Goal: Task Accomplishment & Management: Manage account settings

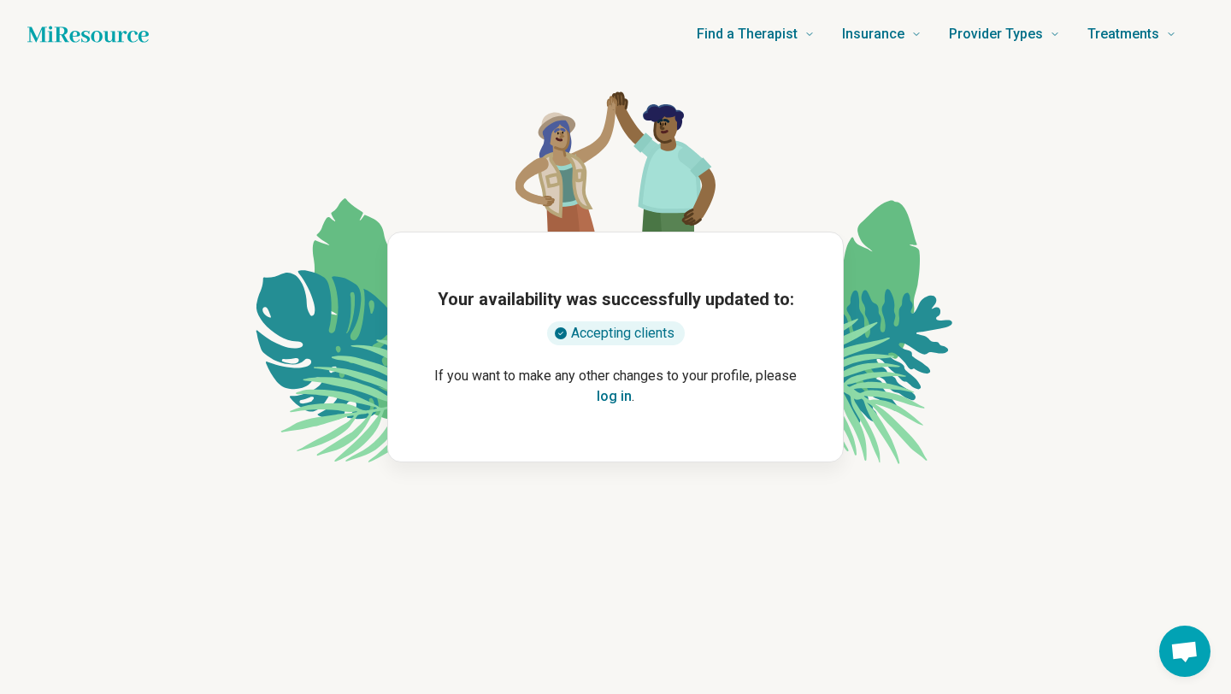
click at [612, 395] on button "log in" at bounding box center [614, 396] width 35 height 21
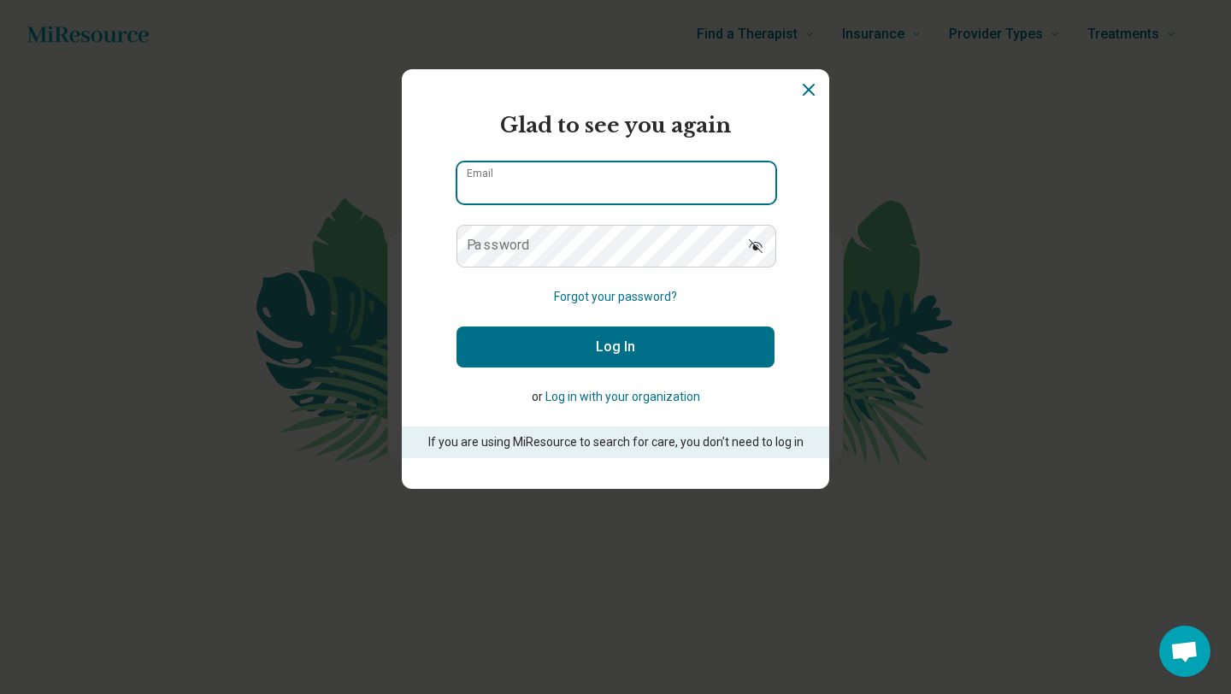
type input "**********"
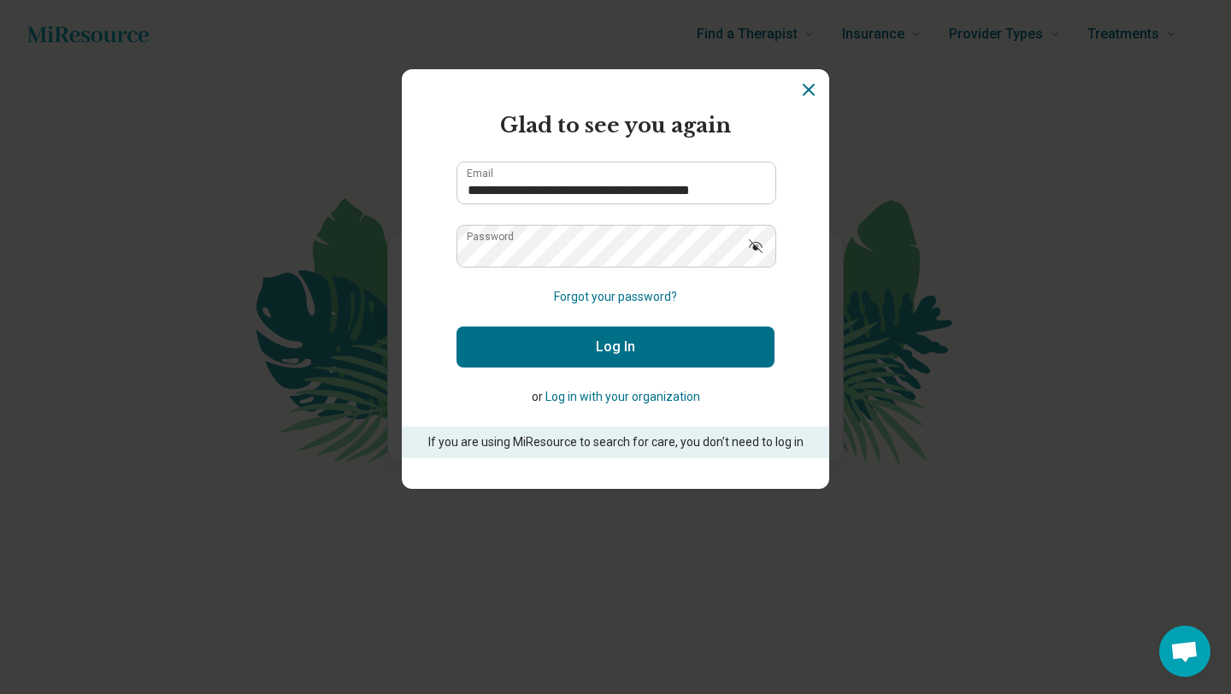
click at [550, 367] on button "Log In" at bounding box center [615, 346] width 318 height 41
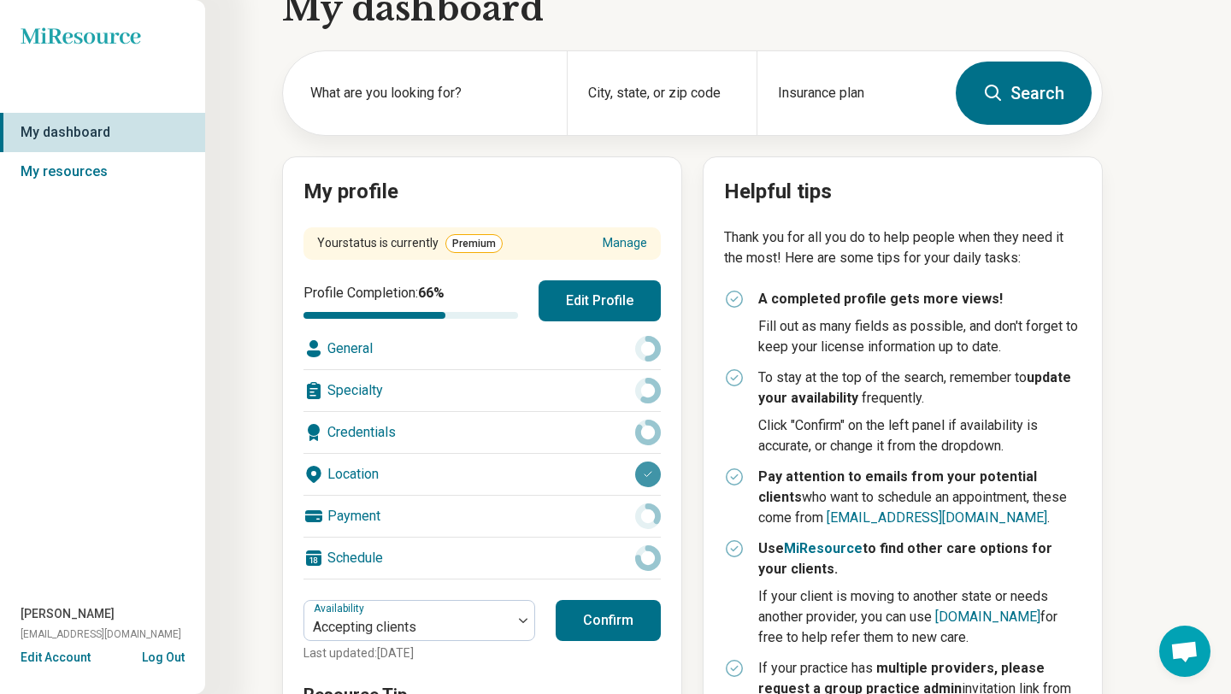
scroll to position [55, 0]
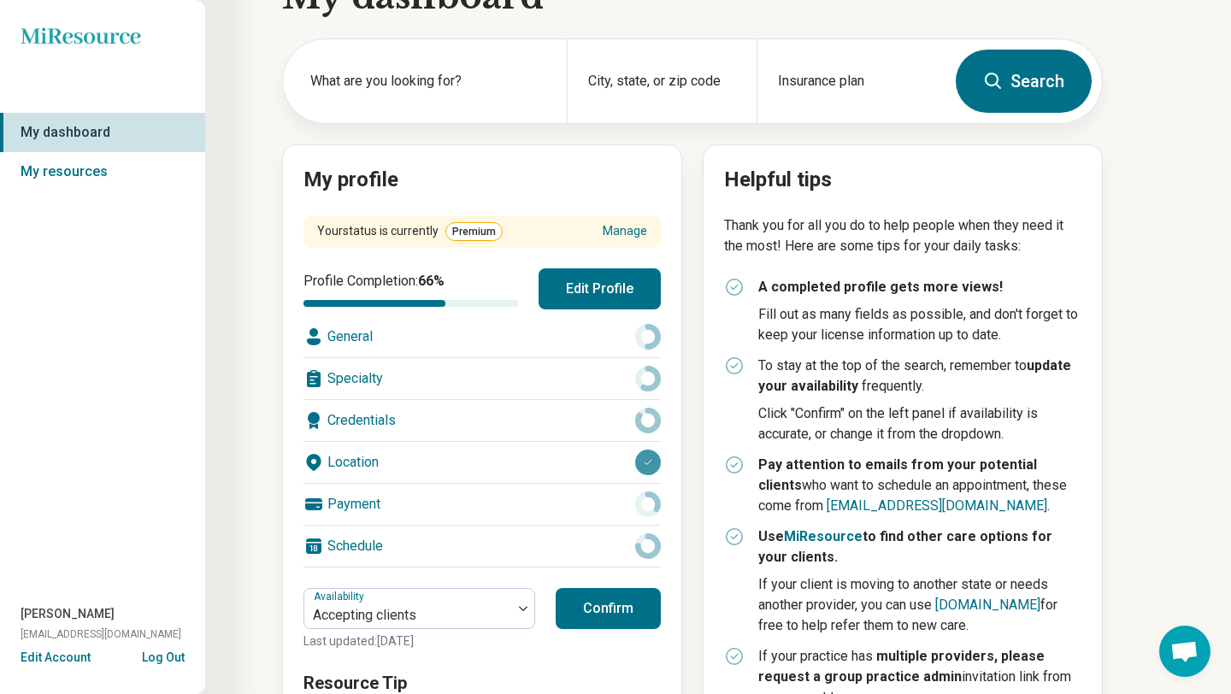
click at [365, 458] on div "Location" at bounding box center [481, 462] width 357 height 41
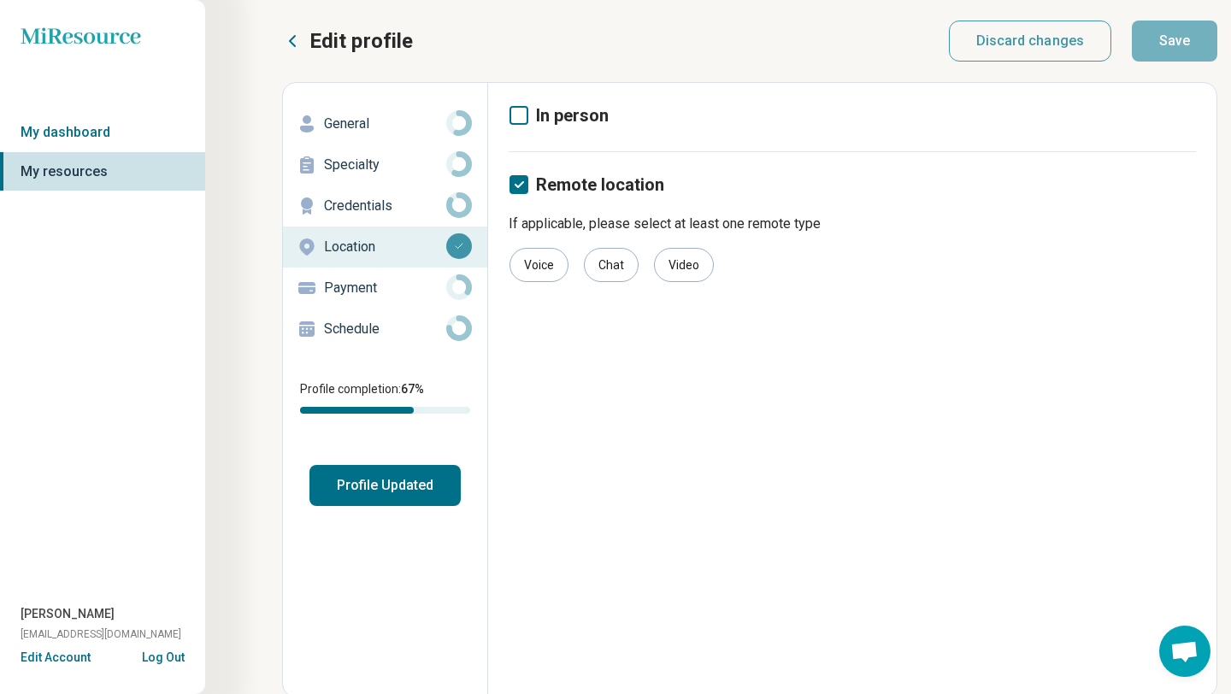
click at [348, 119] on p "General" at bounding box center [385, 124] width 122 height 21
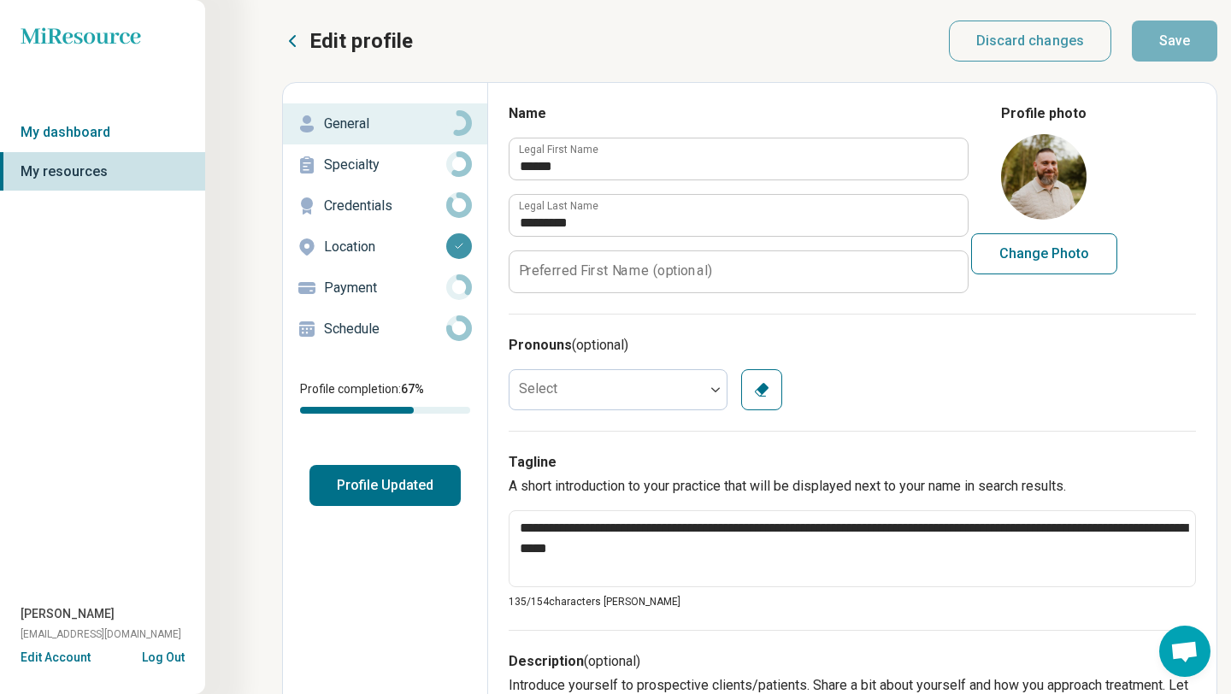
click at [348, 163] on p "Specialty" at bounding box center [385, 165] width 122 height 21
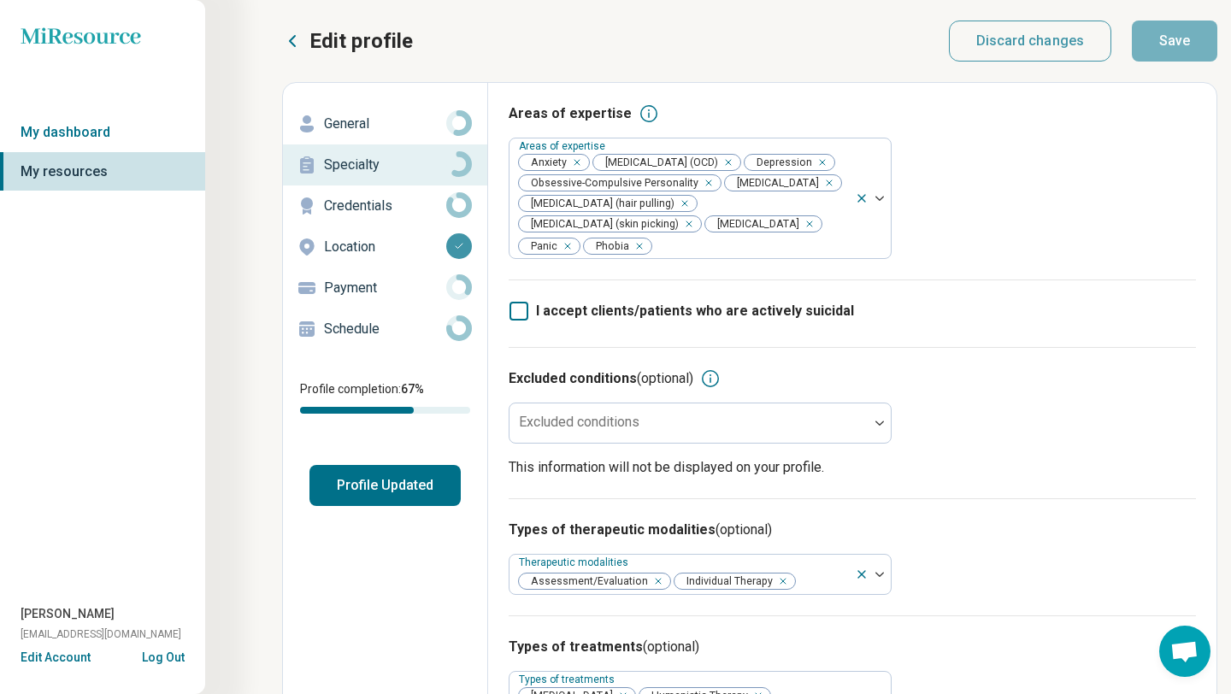
click at [366, 212] on p "Credentials" at bounding box center [385, 206] width 122 height 21
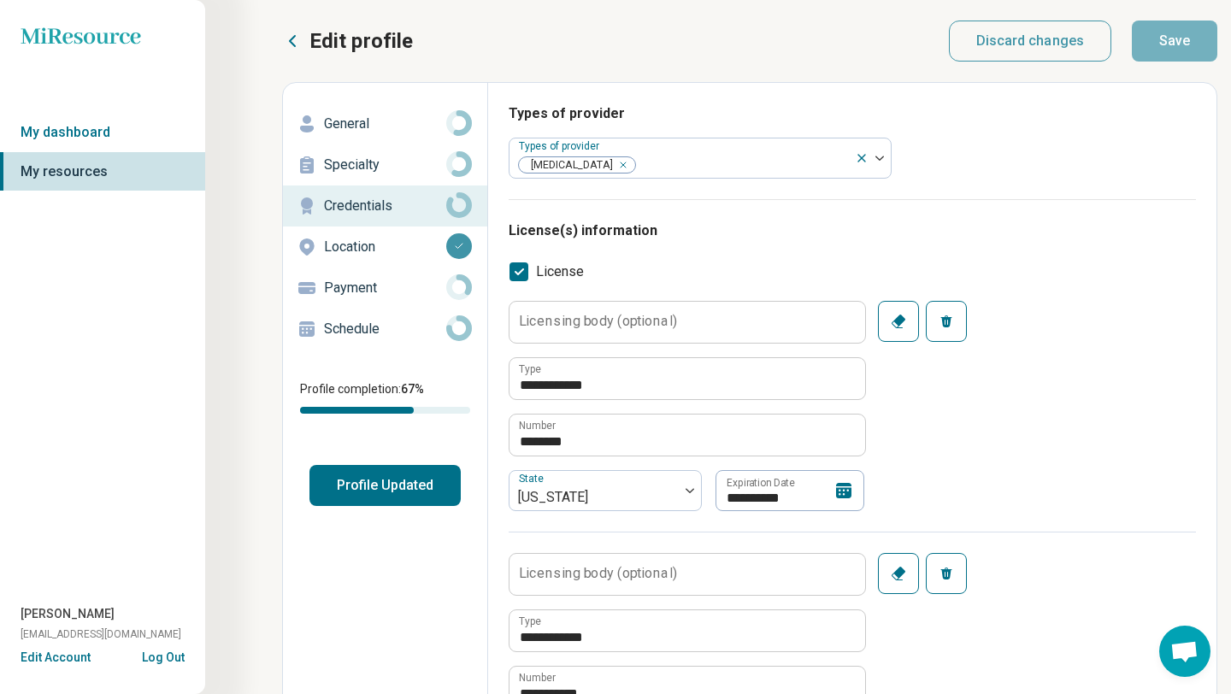
click at [358, 255] on p "Location" at bounding box center [385, 247] width 122 height 21
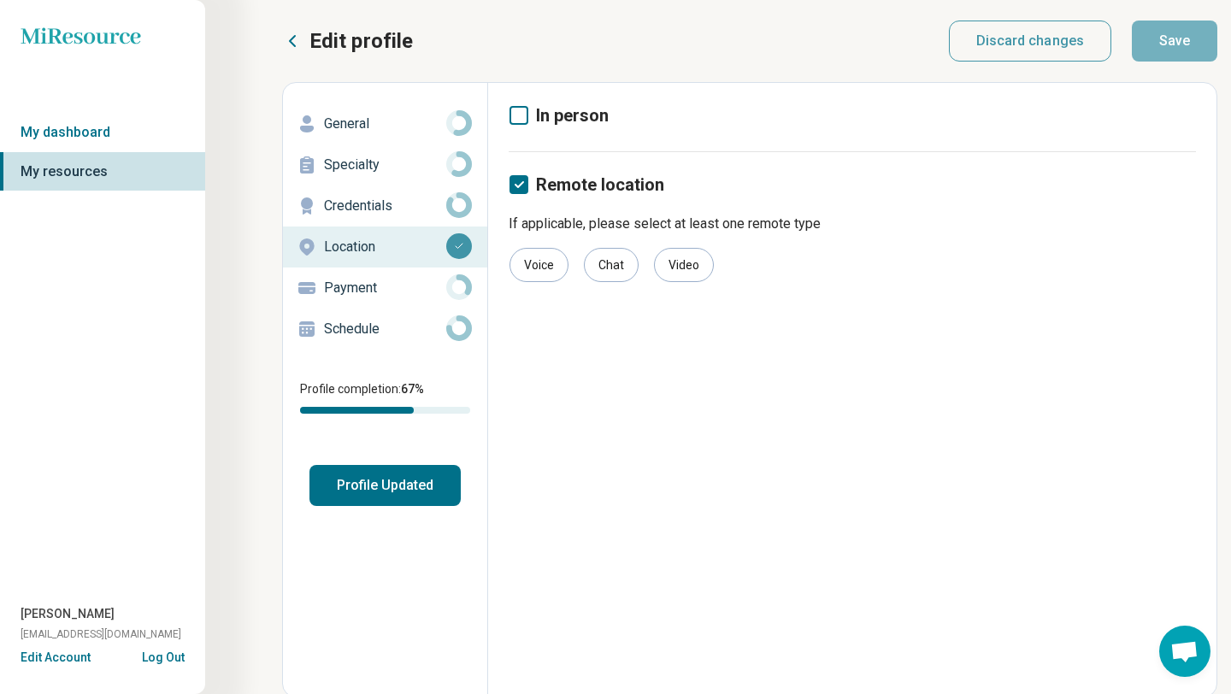
click at [353, 286] on p "Payment" at bounding box center [385, 288] width 122 height 21
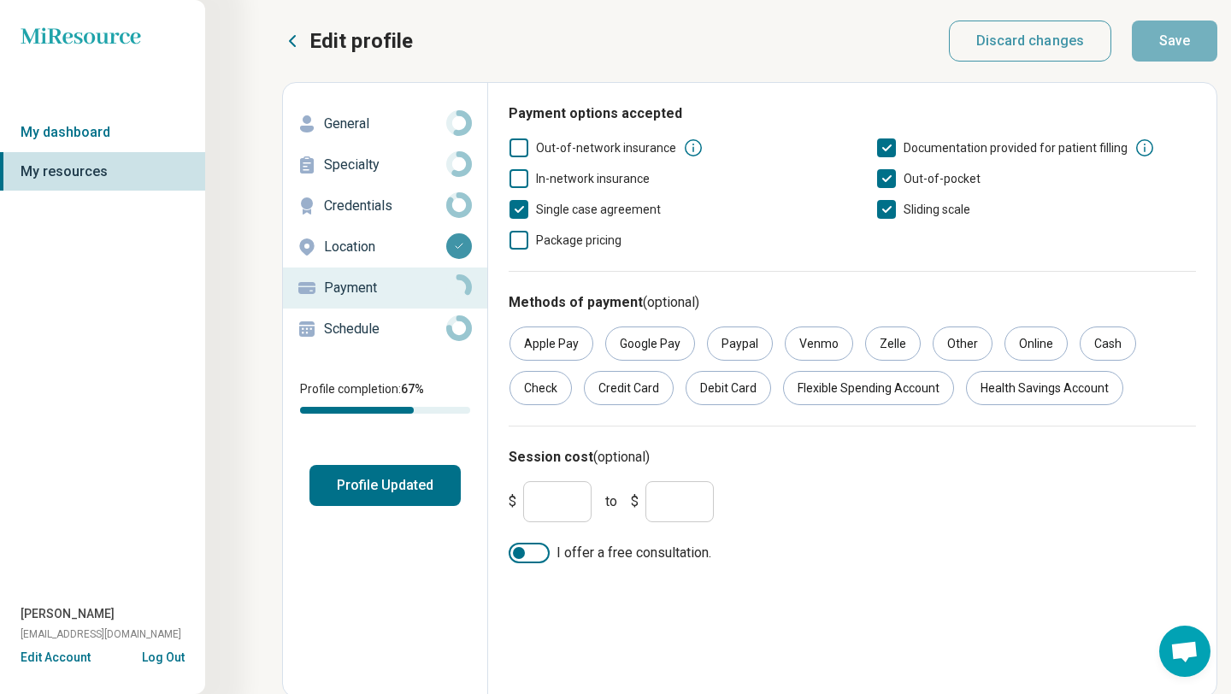
click at [340, 125] on p "General" at bounding box center [385, 124] width 122 height 21
type textarea "*"
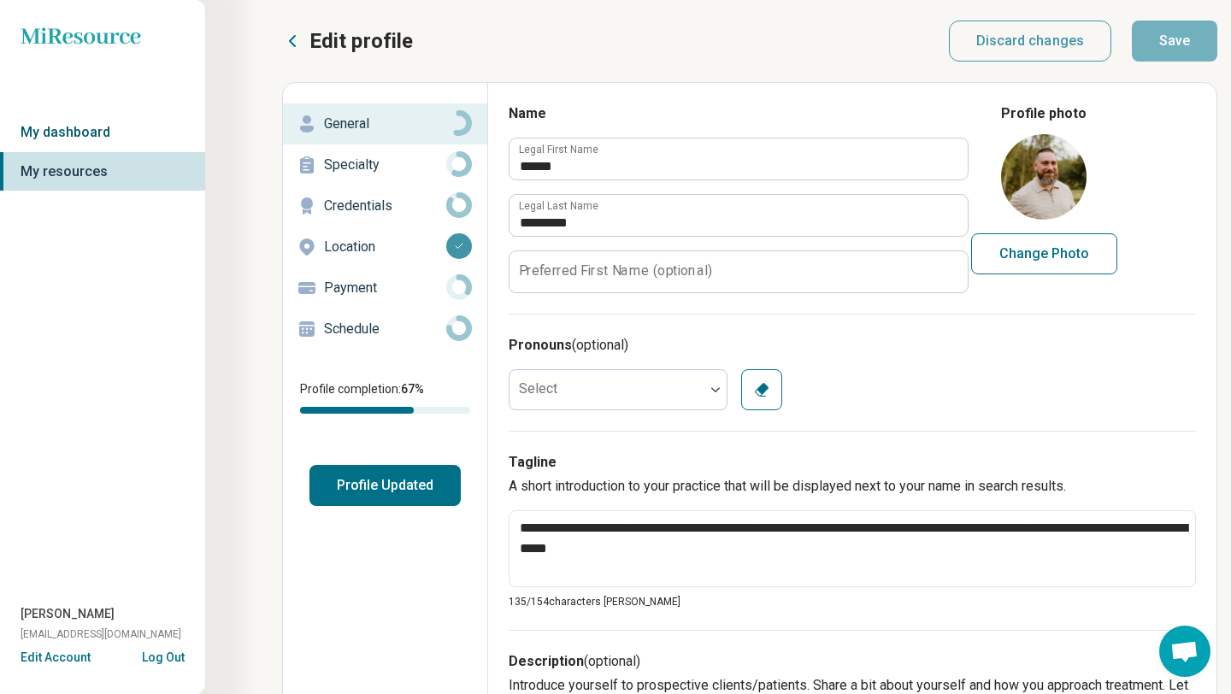
click at [92, 135] on link "My dashboard" at bounding box center [102, 132] width 205 height 39
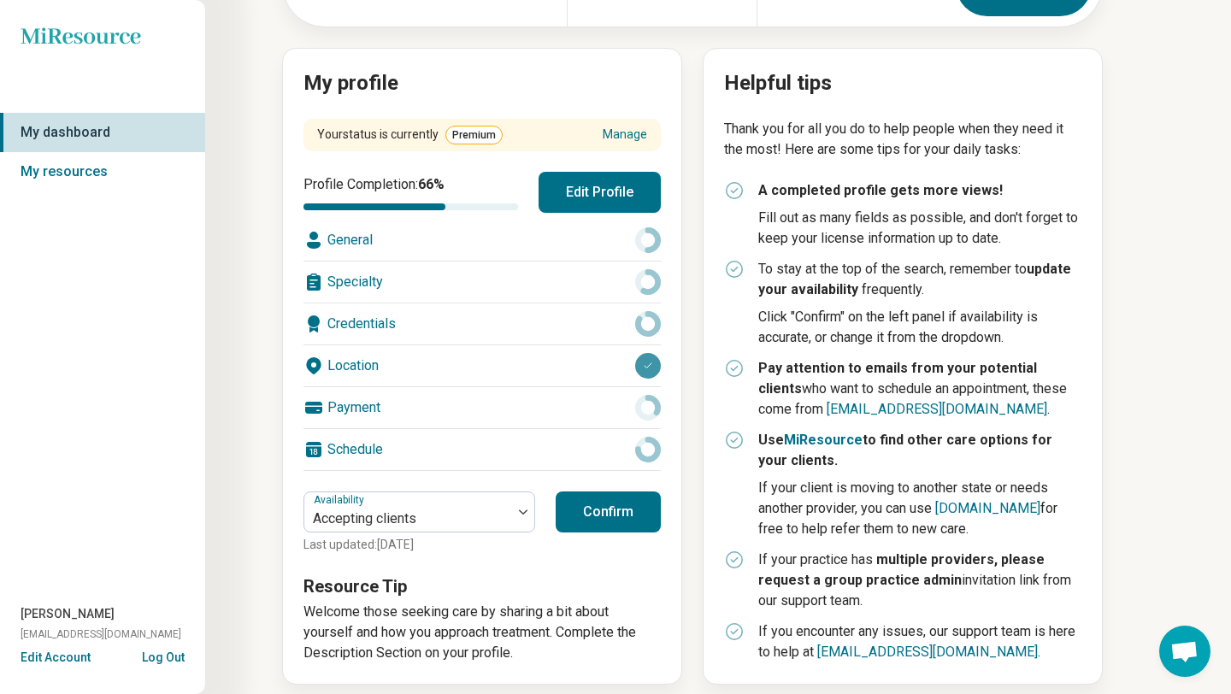
scroll to position [165, 0]
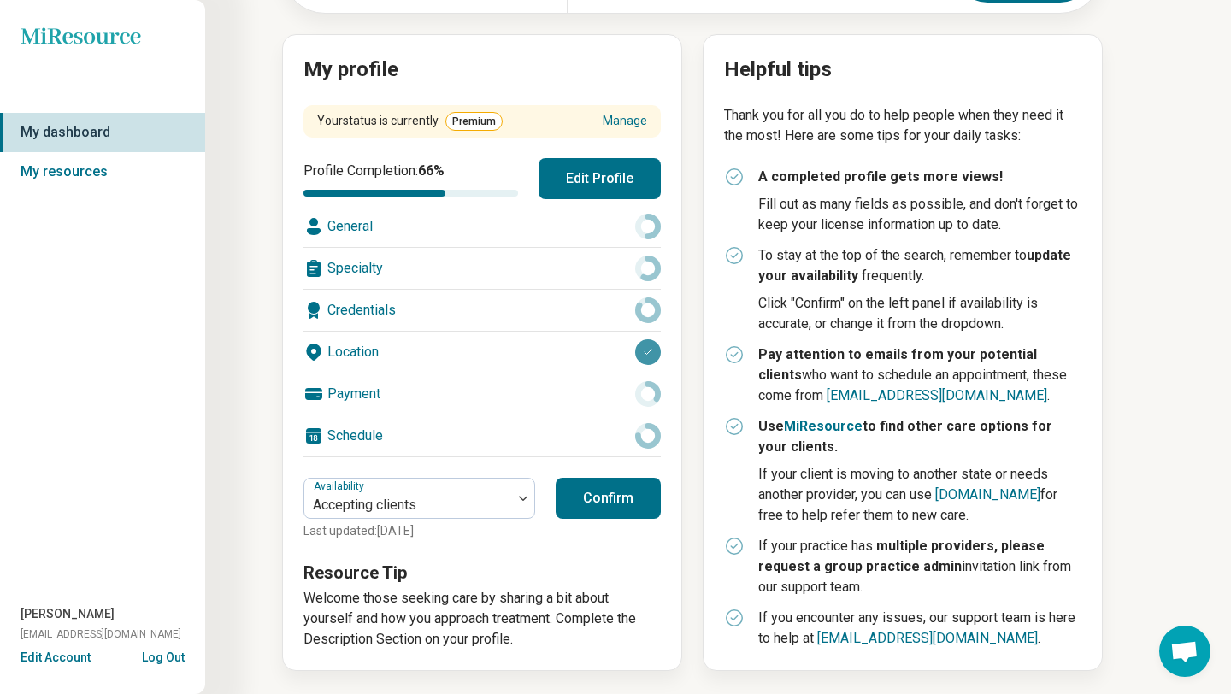
click at [633, 505] on button "Confirm" at bounding box center [607, 498] width 105 height 41
click at [607, 499] on button "Confirm" at bounding box center [607, 498] width 105 height 41
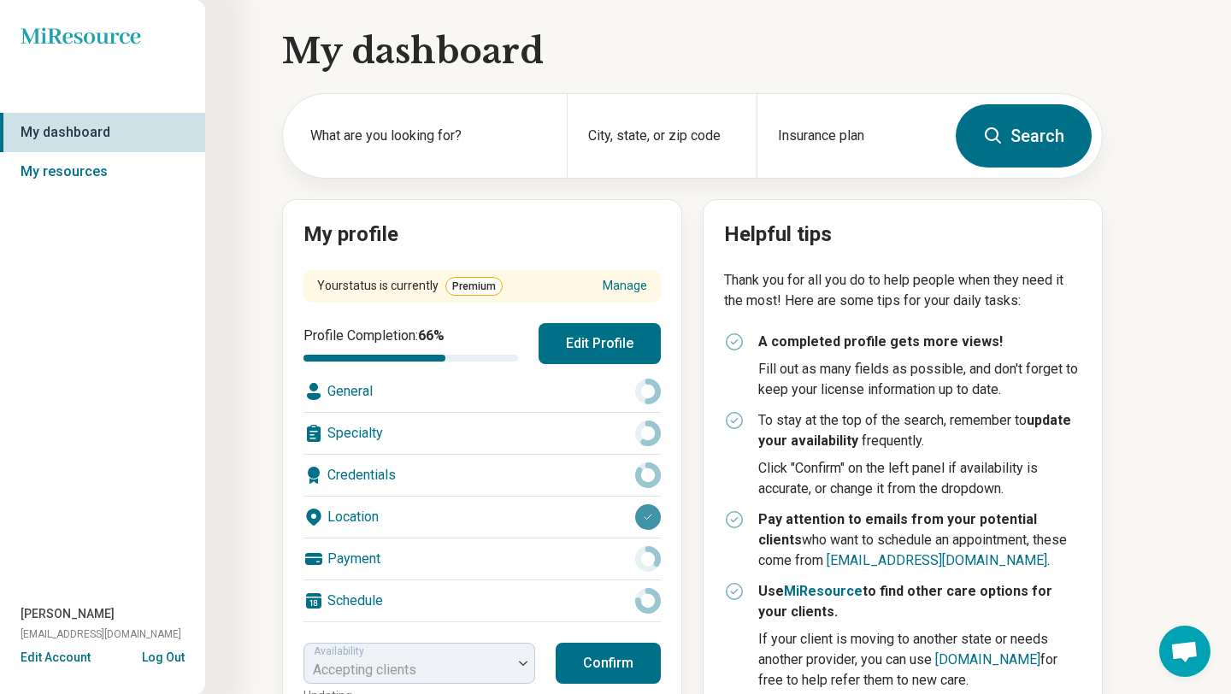
click at [153, 653] on button "Log Out" at bounding box center [163, 656] width 43 height 14
click at [165, 661] on button "Log Out" at bounding box center [163, 656] width 43 height 14
